Goal: Task Accomplishment & Management: Manage account settings

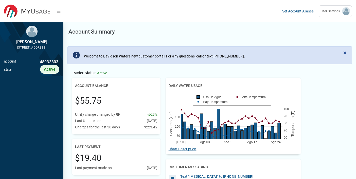
scroll to position [2, 0]
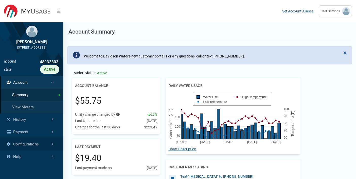
click at [29, 146] on font "Configurations" at bounding box center [25, 143] width 25 height 5
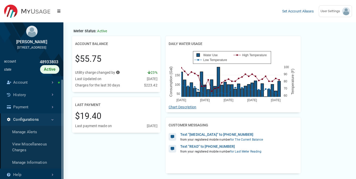
scroll to position [51, 0]
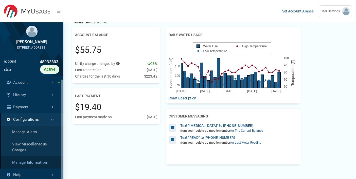
click at [39, 162] on link "Manage Information" at bounding box center [31, 162] width 63 height 12
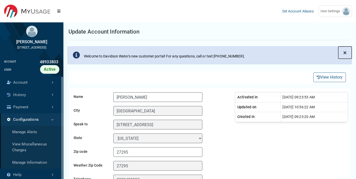
click at [345, 52] on span "×" at bounding box center [344, 52] width 3 height 7
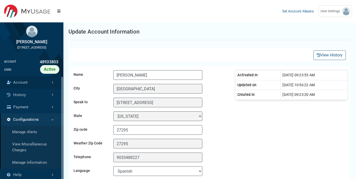
click at [19, 84] on font "Account" at bounding box center [20, 82] width 14 height 5
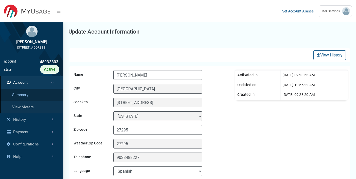
click at [24, 101] on link "Summary" at bounding box center [31, 94] width 63 height 12
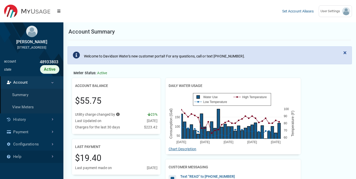
click at [30, 146] on font "Configurations" at bounding box center [25, 143] width 25 height 5
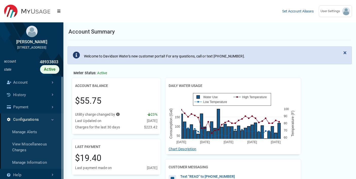
scroll to position [1, 0]
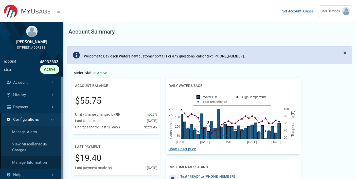
click at [45, 168] on link "Manage Information" at bounding box center [31, 162] width 63 height 12
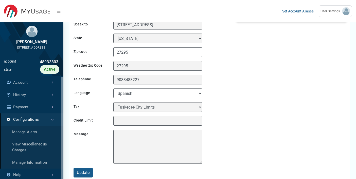
scroll to position [101, 0]
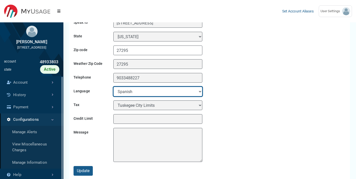
click at [201, 89] on select "English Spanish" at bounding box center [157, 91] width 89 height 10
select select "English"
click at [113, 86] on select "English Spanish" at bounding box center [157, 91] width 89 height 10
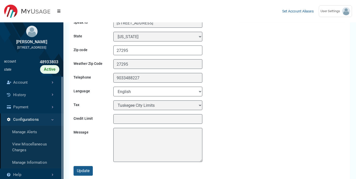
click at [227, 102] on div "Tax State Tax - Other Tuskegee City Limits Shorter Town Limits Shorter Police J…" at bounding box center [151, 105] width 159 height 10
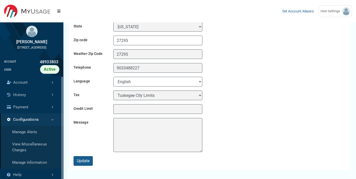
scroll to position [146, 0]
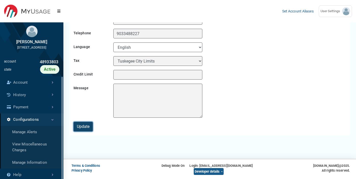
drag, startPoint x: 85, startPoint y: 128, endPoint x: 92, endPoint y: 128, distance: 7.1
click at [85, 128] on font "Update" at bounding box center [83, 126] width 13 height 5
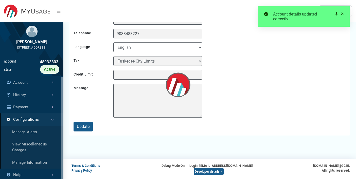
scroll to position [0, 0]
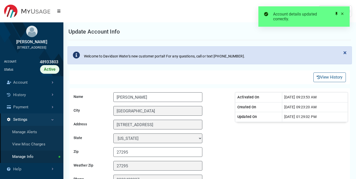
scroll to position [2, 0]
